Goal: Information Seeking & Learning: Learn about a topic

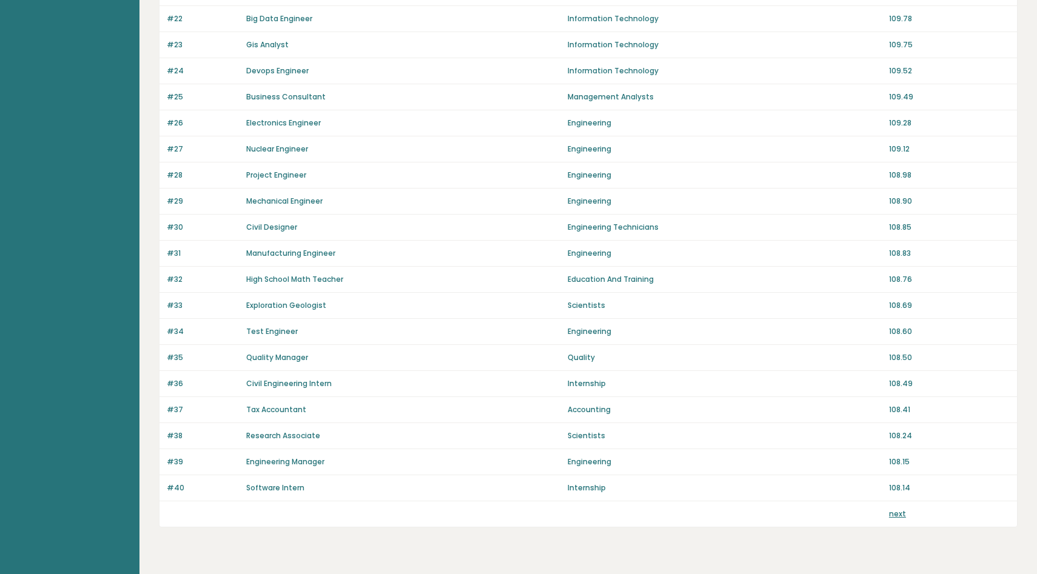
scroll to position [704, 0]
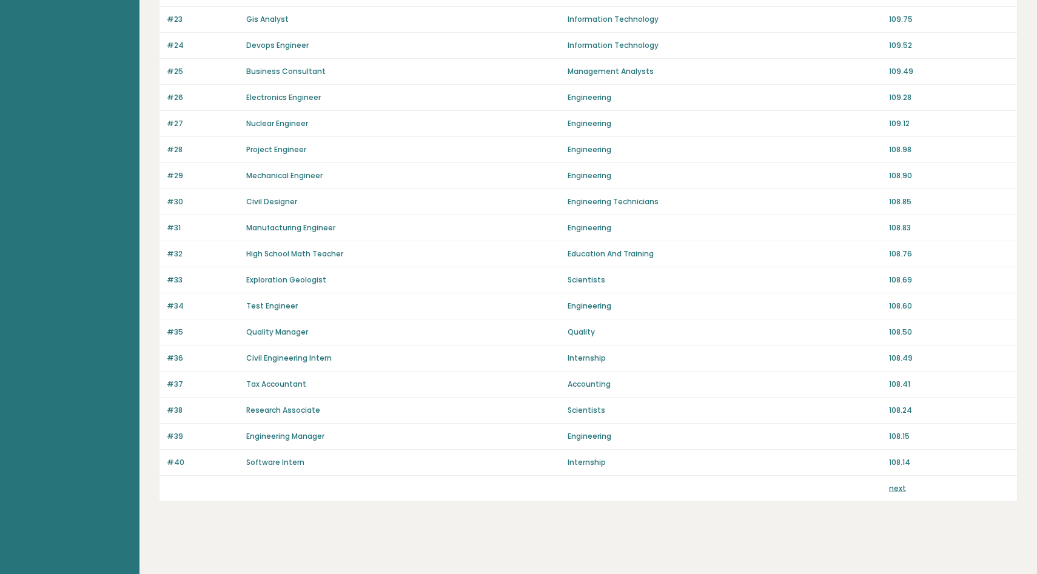
click at [900, 485] on link "next" at bounding box center [897, 488] width 17 height 10
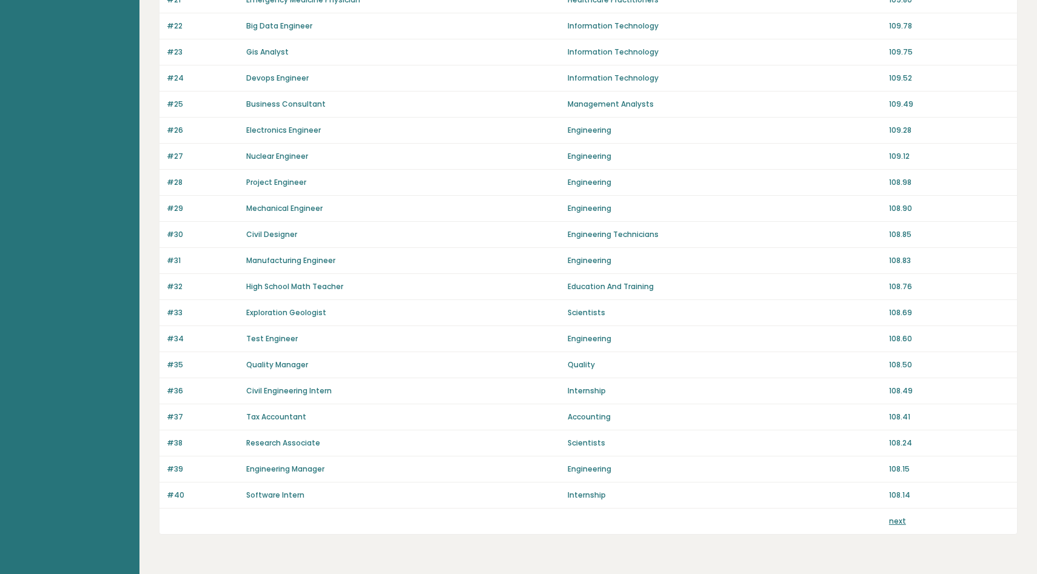
scroll to position [670, 0]
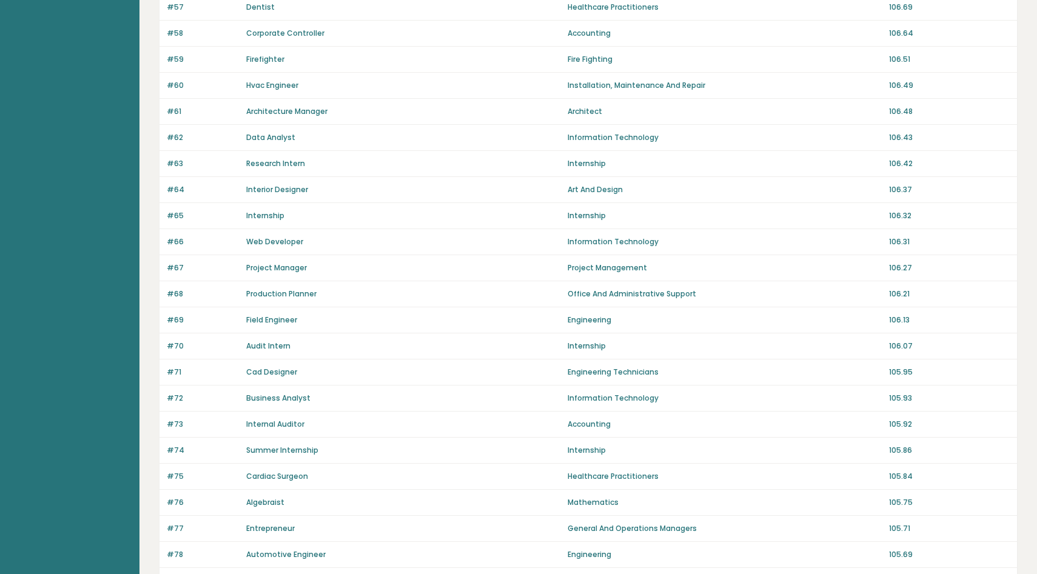
scroll to position [709, 0]
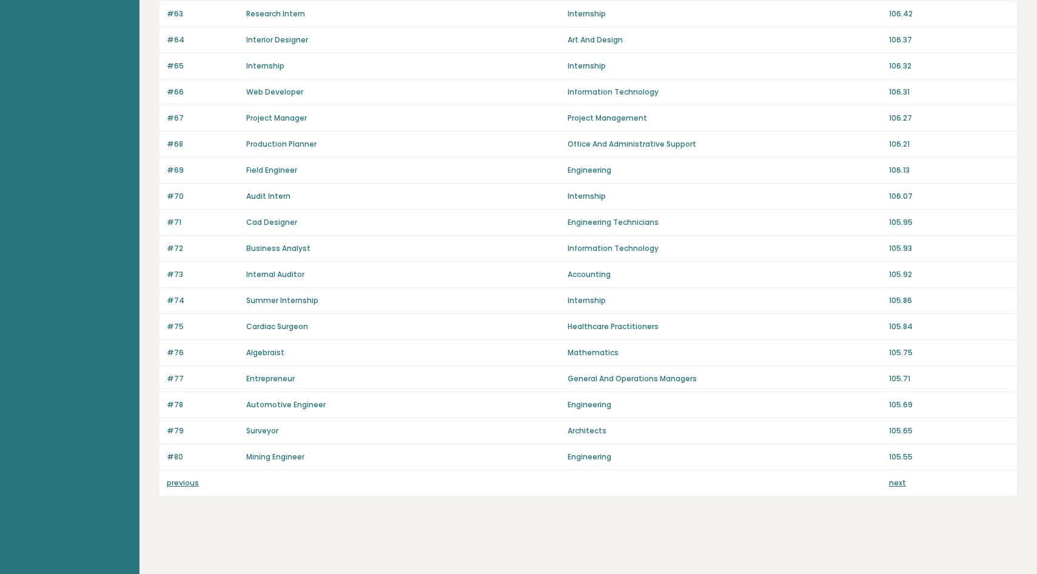
click at [895, 482] on link "next" at bounding box center [897, 483] width 17 height 10
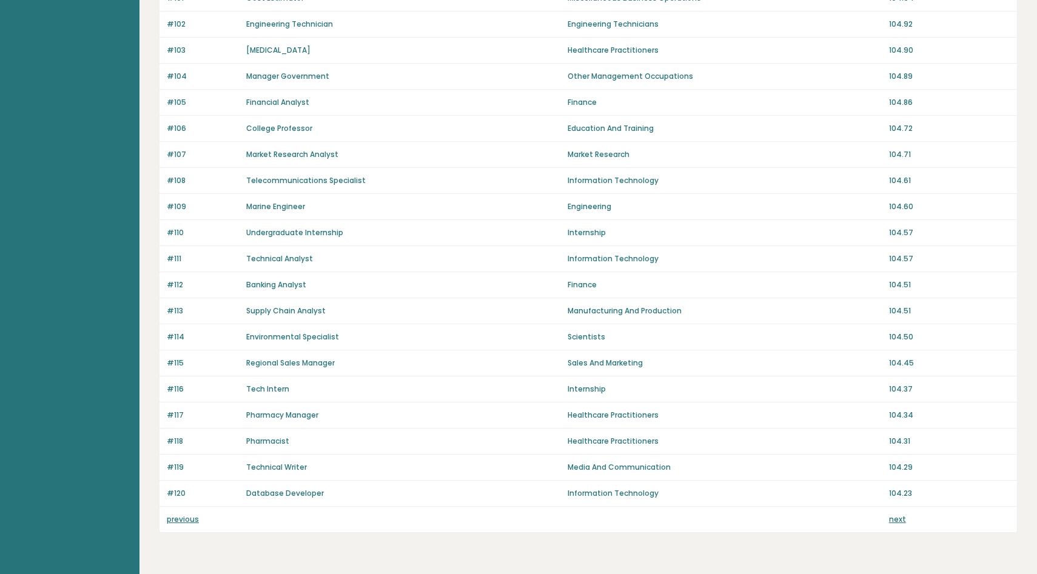
scroll to position [709, 0]
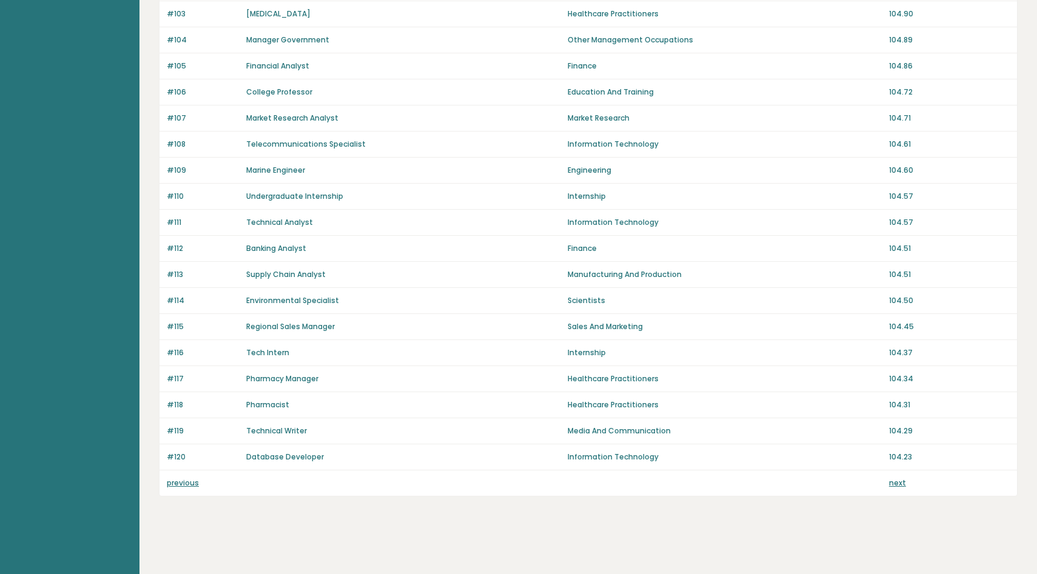
click at [889, 486] on link "next" at bounding box center [897, 483] width 17 height 10
click at [896, 481] on link "next" at bounding box center [897, 483] width 17 height 10
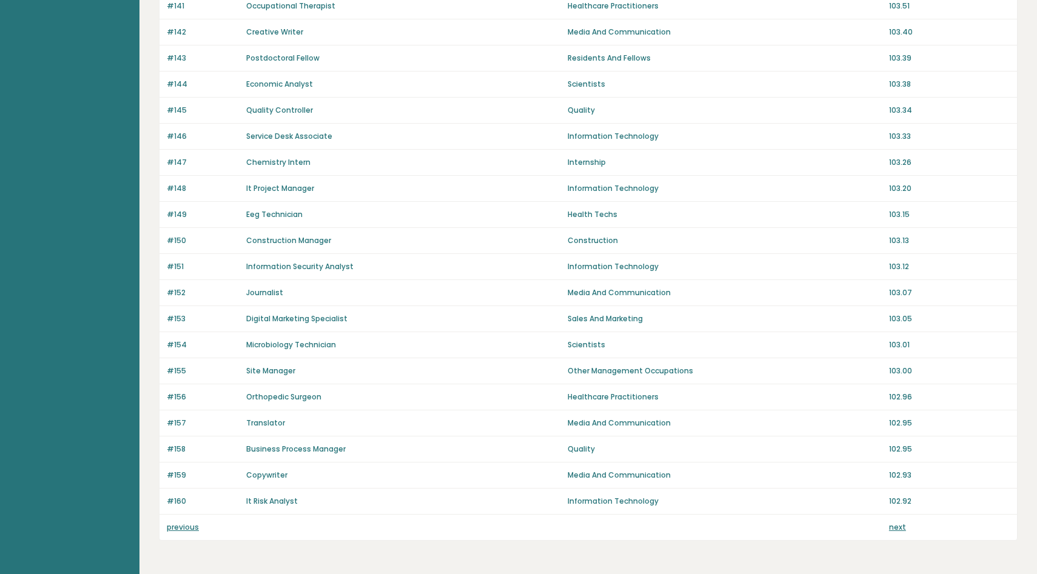
scroll to position [709, 0]
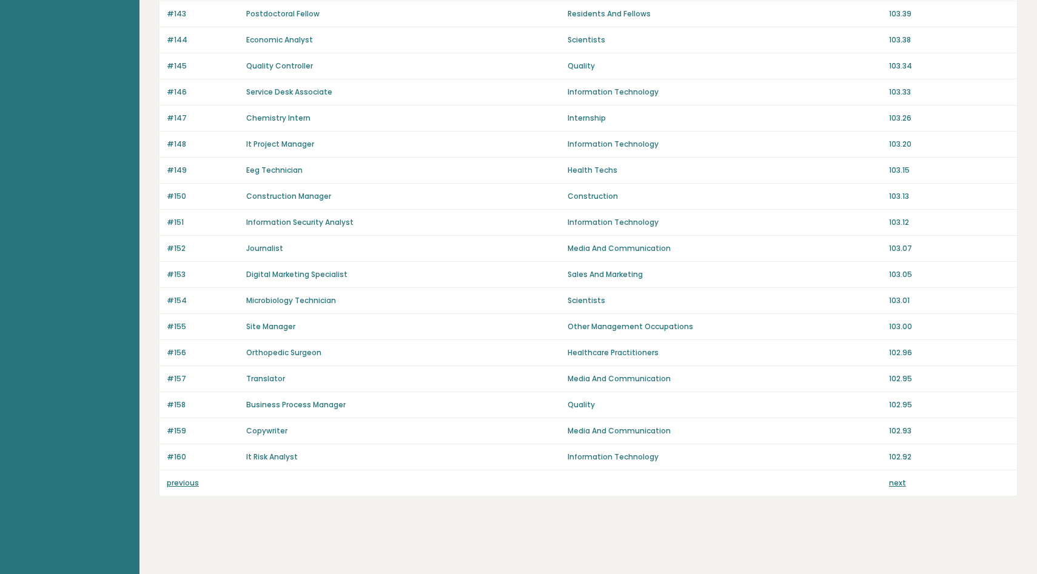
click at [896, 486] on link "next" at bounding box center [897, 483] width 17 height 10
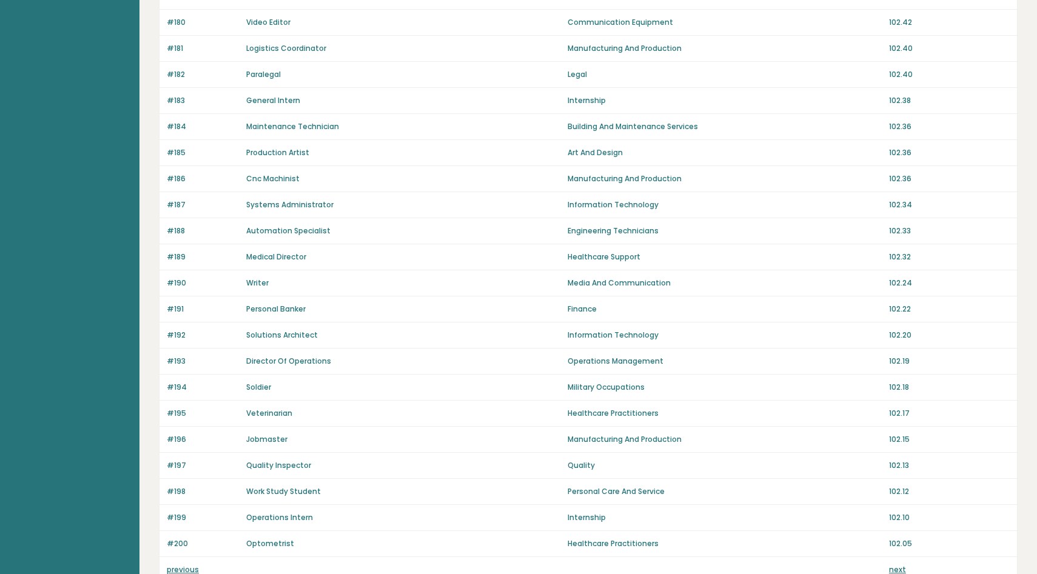
scroll to position [690, 0]
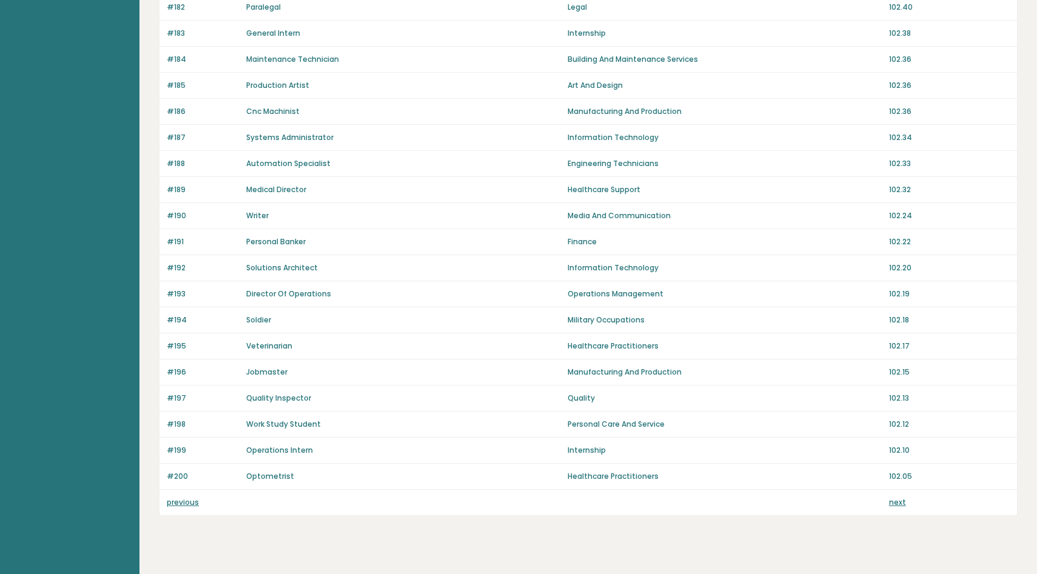
click at [896, 495] on div "previous next" at bounding box center [587, 502] width 857 height 25
click at [893, 500] on link "next" at bounding box center [897, 502] width 17 height 10
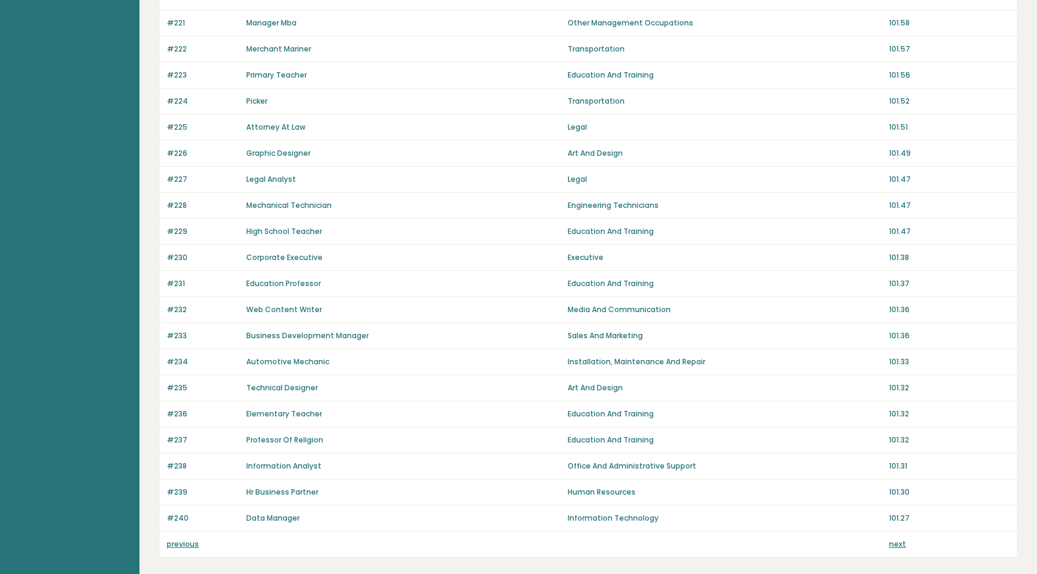
scroll to position [709, 0]
